Goal: Task Accomplishment & Management: Manage account settings

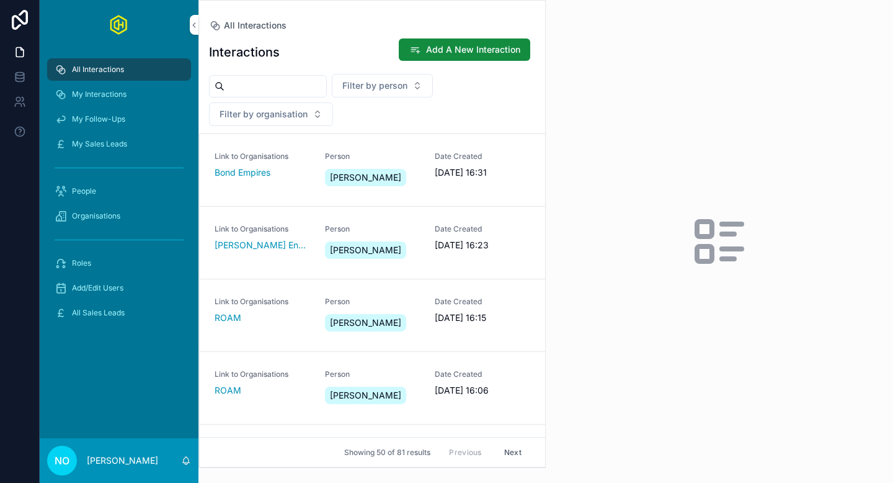
click at [454, 57] on button "Add A New Interaction" at bounding box center [465, 49] width 132 height 22
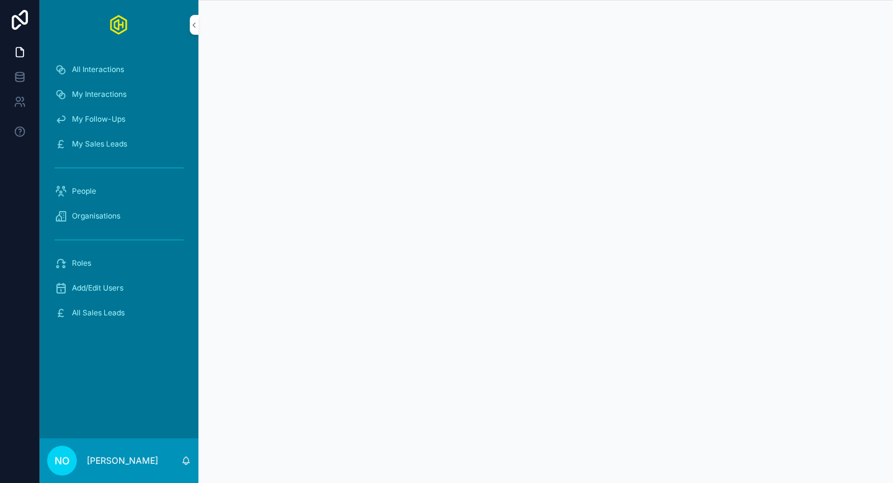
click at [116, 193] on div "People" at bounding box center [119, 191] width 129 height 20
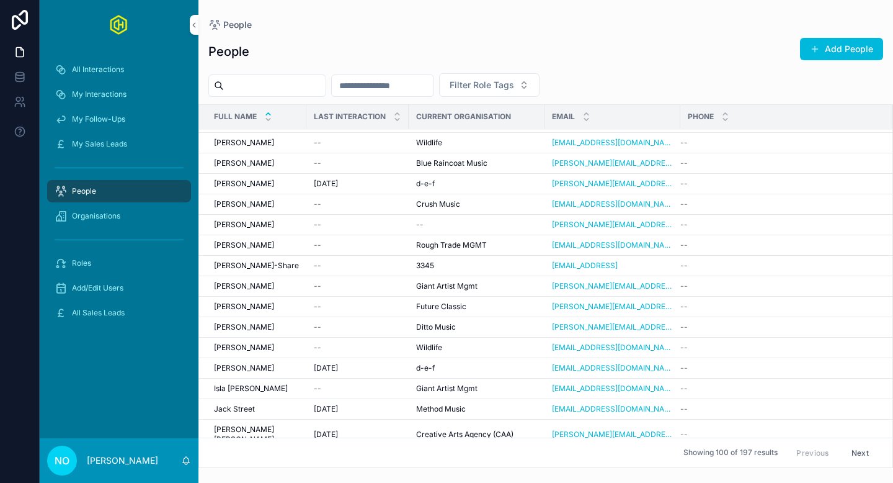
scroll to position [1434, 0]
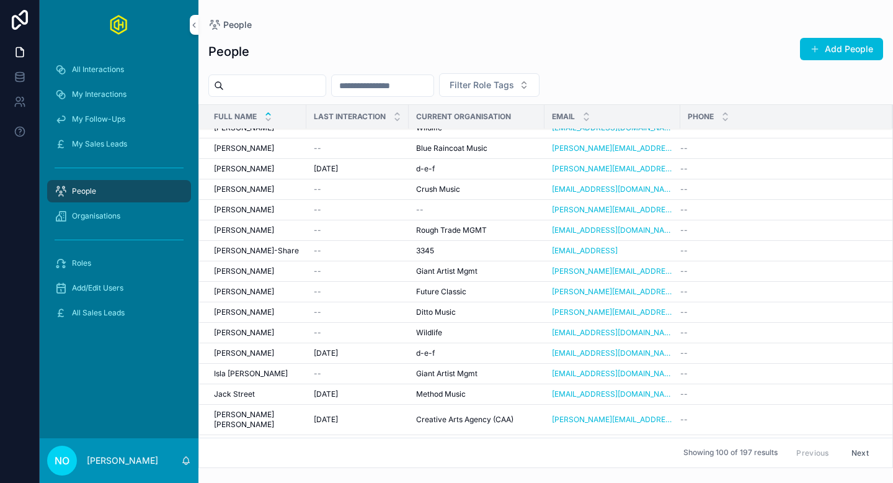
click at [253, 167] on div "[PERSON_NAME] [PERSON_NAME]" at bounding box center [256, 169] width 85 height 10
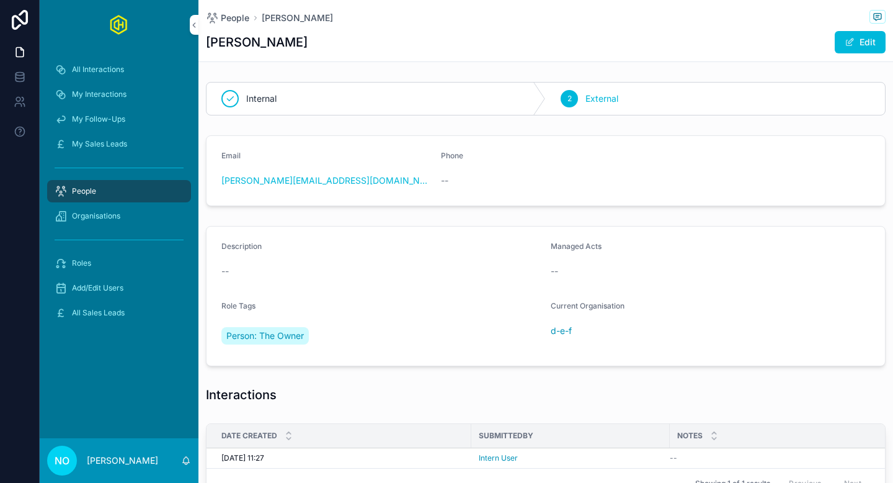
click at [857, 40] on button "Edit" at bounding box center [860, 42] width 51 height 22
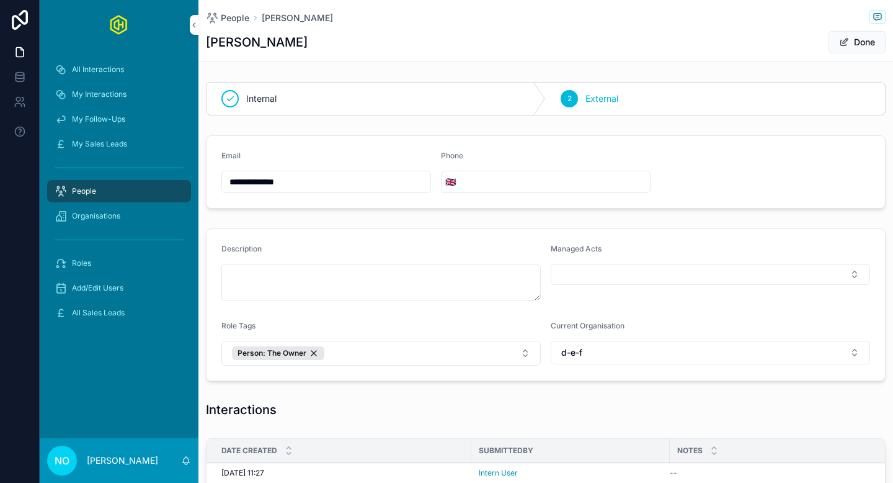
click at [238, 47] on h1 "[PERSON_NAME]" at bounding box center [257, 42] width 102 height 17
click at [232, 22] on span "People" at bounding box center [235, 18] width 29 height 12
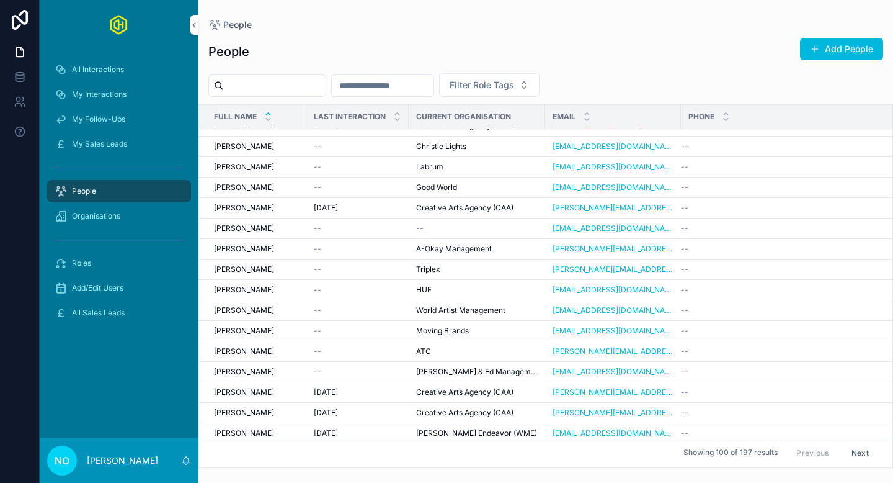
scroll to position [392, 0]
